Goal: Task Accomplishment & Management: Manage account settings

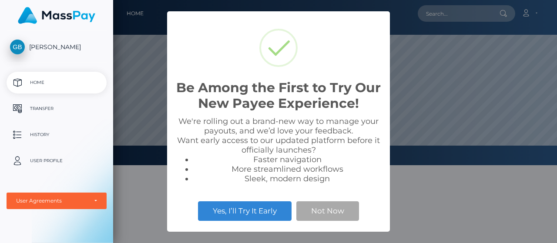
scroll to position [165, 444]
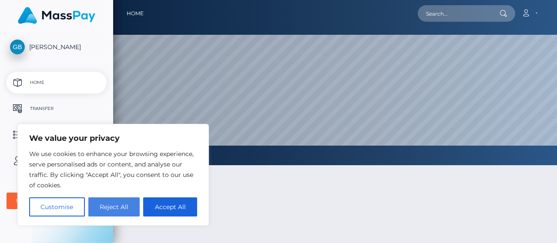
click at [123, 208] on button "Reject All" at bounding box center [114, 207] width 52 height 19
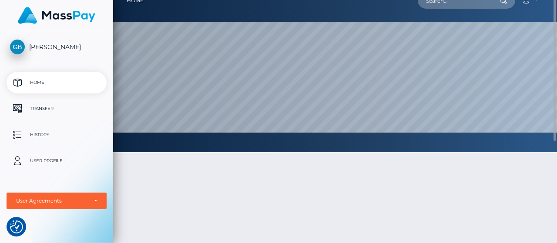
scroll to position [0, 0]
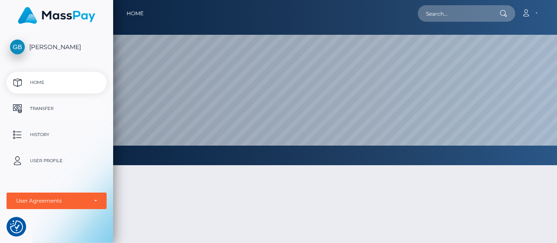
click at [46, 108] on p "Transfer" at bounding box center [56, 108] width 93 height 13
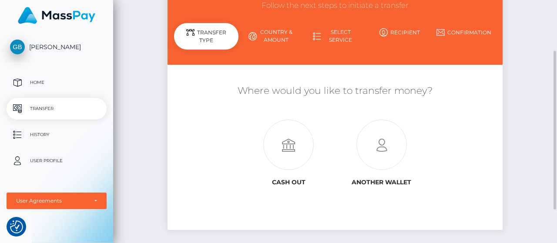
scroll to position [91, 0]
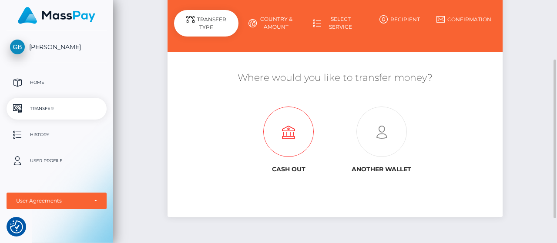
click at [287, 139] on icon at bounding box center [288, 132] width 93 height 51
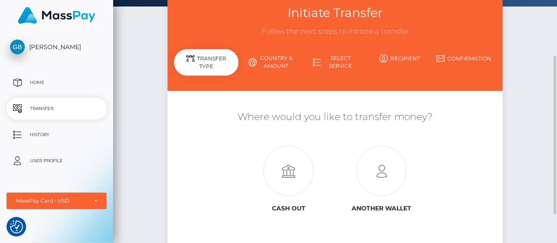
scroll to position [65, 0]
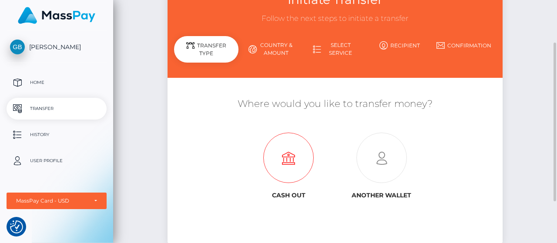
click at [287, 196] on h6 "Cash out" at bounding box center [289, 195] width 80 height 7
click at [287, 197] on h6 "Cash out" at bounding box center [289, 195] width 80 height 7
click at [293, 168] on icon at bounding box center [288, 158] width 93 height 51
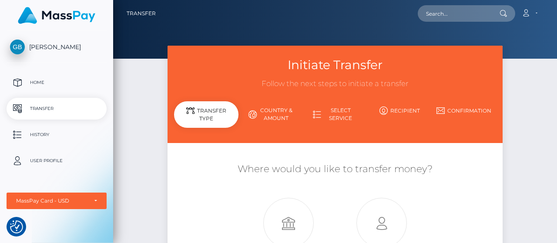
click at [281, 114] on link "Country & Amount" at bounding box center [271, 114] width 64 height 23
click at [401, 107] on link "Recipient" at bounding box center [400, 110] width 64 height 15
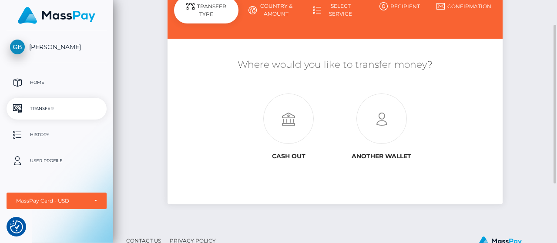
scroll to position [129, 0]
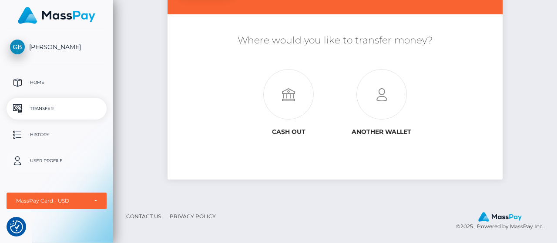
click at [43, 159] on p "User Profile" at bounding box center [56, 161] width 93 height 13
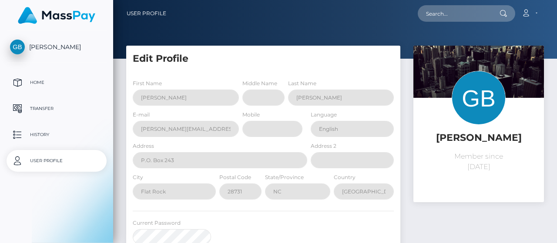
select select
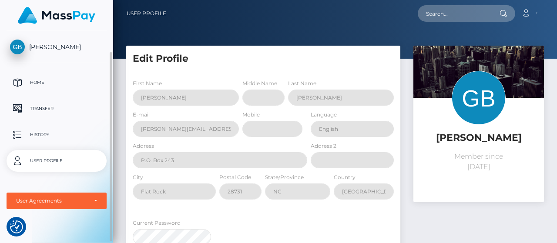
scroll to position [11, 0]
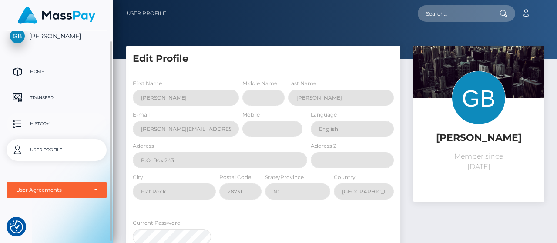
click at [39, 124] on p "History" at bounding box center [56, 124] width 93 height 13
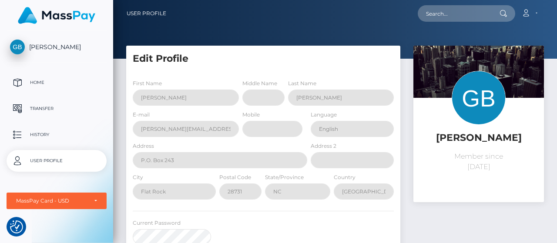
click at [46, 50] on span "[PERSON_NAME]" at bounding box center [57, 47] width 100 height 8
click at [79, 198] on div "User Agreements" at bounding box center [51, 201] width 71 height 7
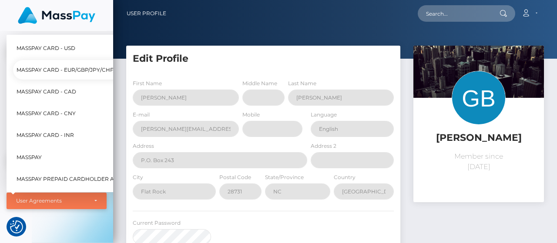
click at [94, 200] on div "User Agreements" at bounding box center [56, 201] width 81 height 7
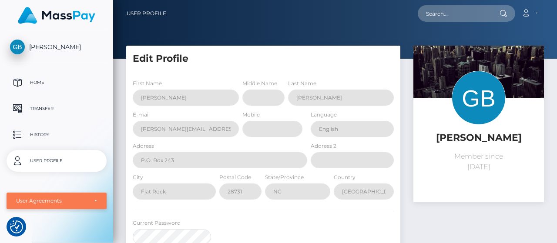
click at [94, 201] on div "User Agreements" at bounding box center [56, 201] width 81 height 7
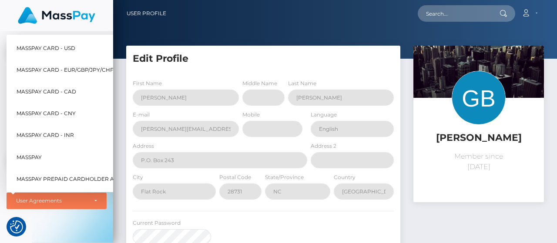
click at [56, 42] on span "MassPay Card - USD" at bounding box center [46, 47] width 59 height 11
select select "1"
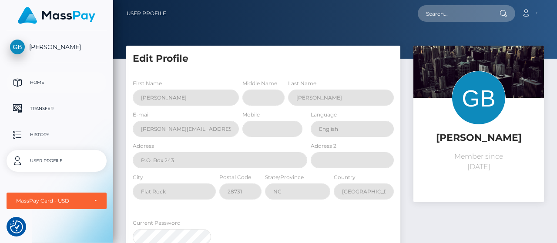
click at [34, 82] on p "Home" at bounding box center [56, 82] width 93 height 13
